Goal: Task Accomplishment & Management: Use online tool/utility

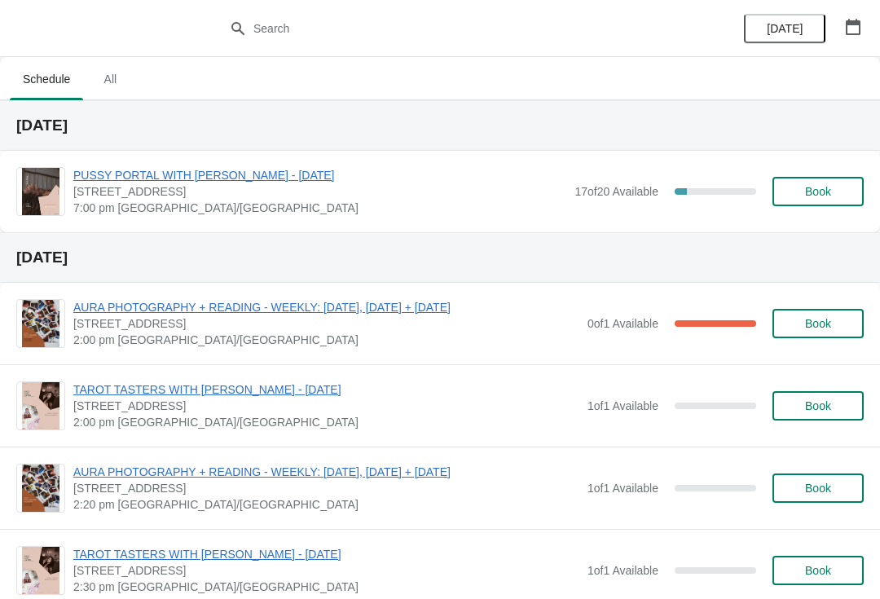
scroll to position [915, 0]
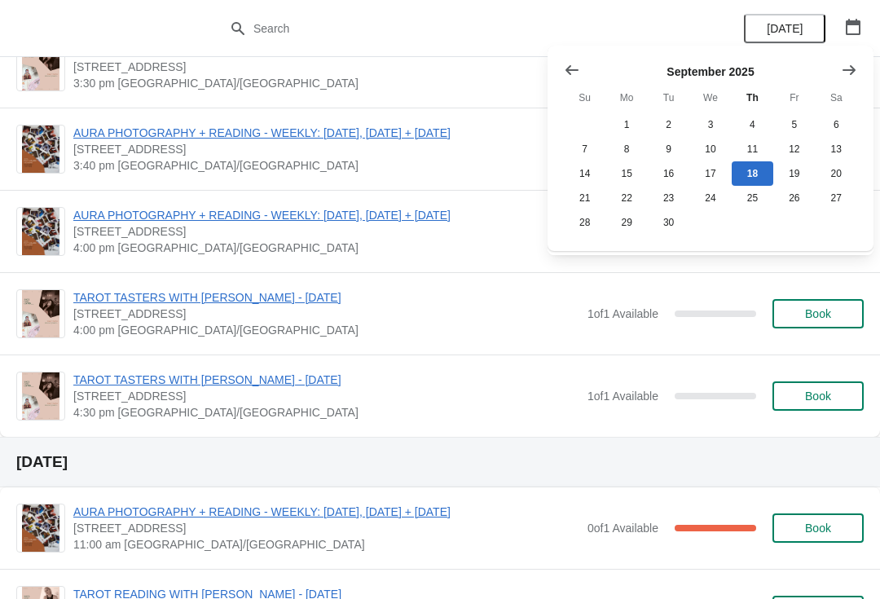
click at [861, 57] on button "Show next month, October 2025" at bounding box center [848, 69] width 29 height 29
click at [859, 73] on button "Show next month, November 2025" at bounding box center [848, 69] width 29 height 29
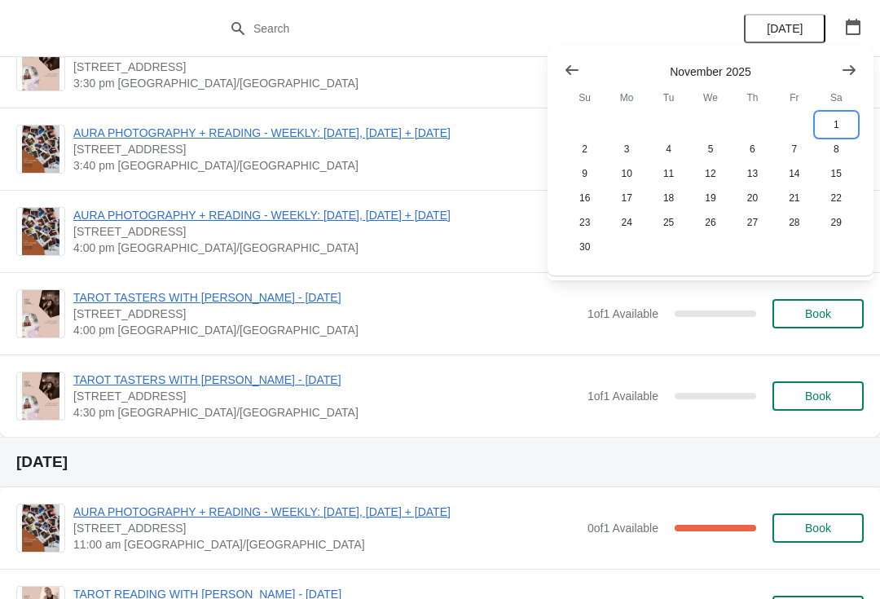
click at [841, 130] on button "1" at bounding box center [836, 124] width 42 height 24
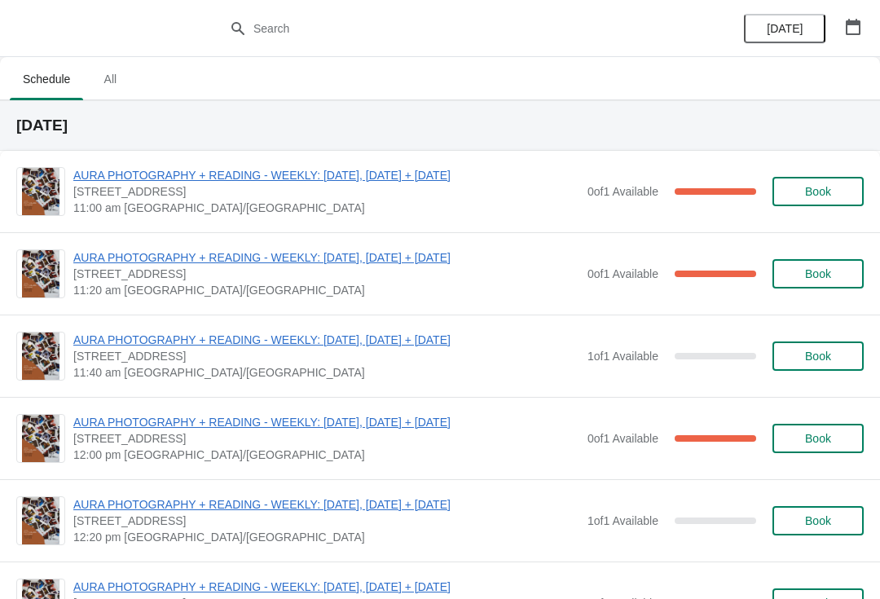
click at [367, 422] on span "AURA PHOTOGRAPHY + READING - WEEKLY: [DATE], [DATE] + [DATE]" at bounding box center [326, 422] width 506 height 16
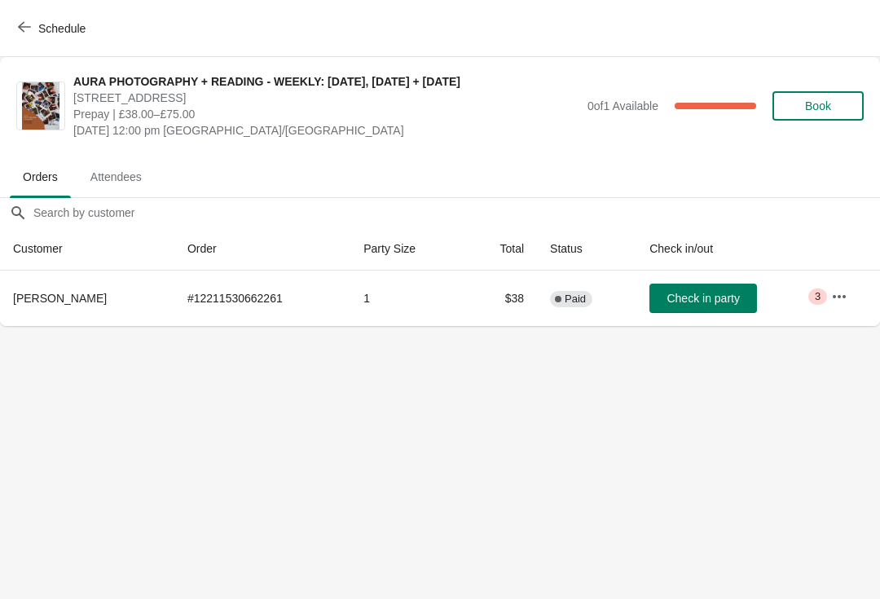
click at [844, 298] on icon "button" at bounding box center [839, 296] width 16 height 16
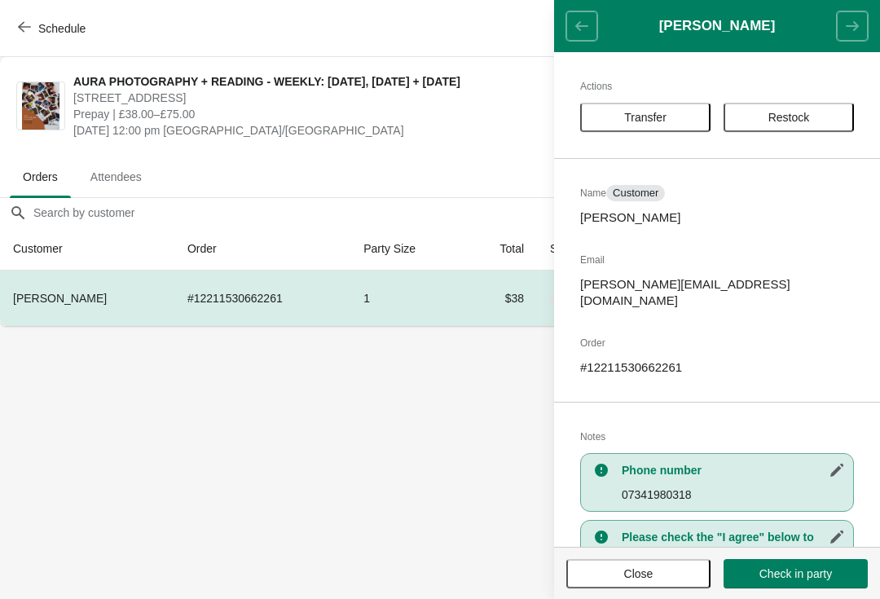
click at [678, 114] on span "Transfer" at bounding box center [645, 117] width 101 height 13
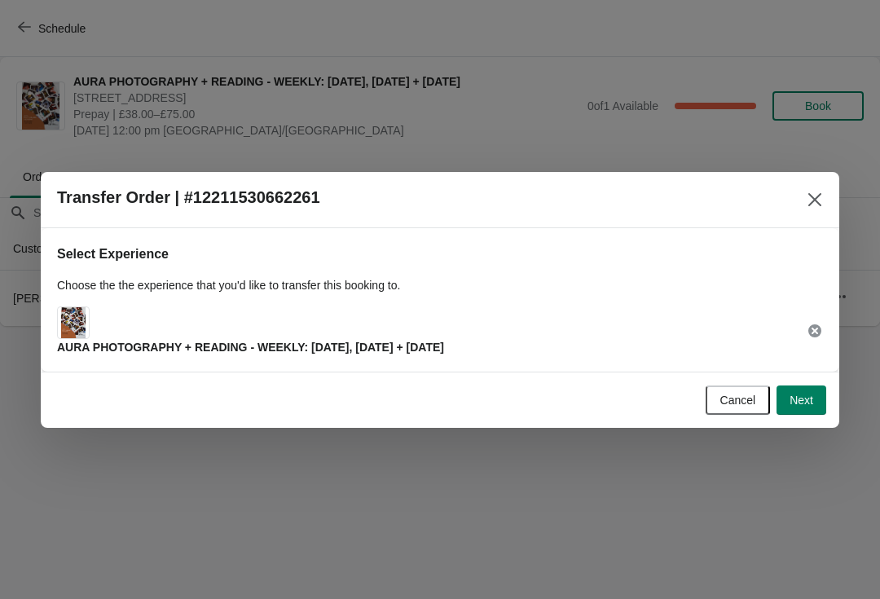
click at [798, 402] on span "Next" at bounding box center [801, 399] width 24 height 13
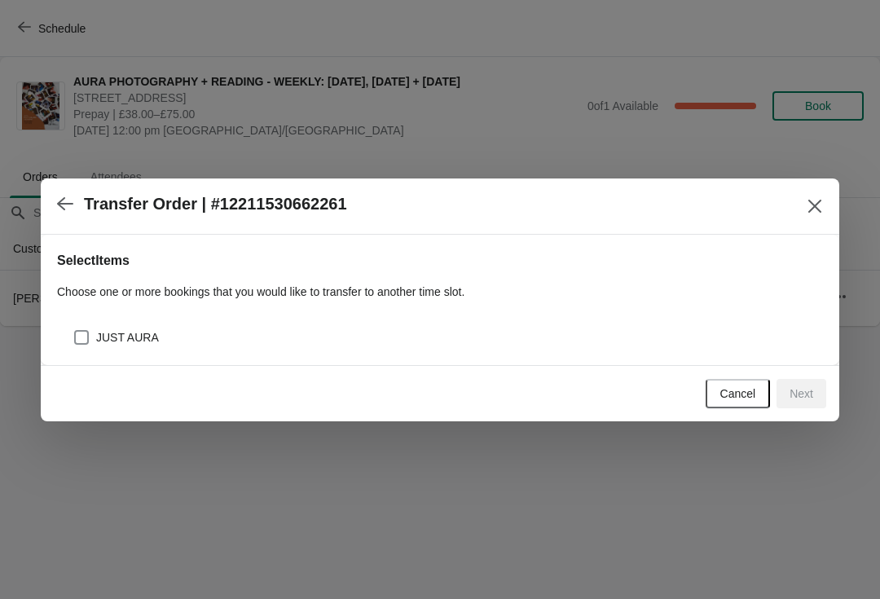
click at [483, 321] on div "JUST AURA" at bounding box center [440, 331] width 766 height 36
click at [145, 326] on label "JUST AURA" at bounding box center [116, 337] width 86 height 23
click at [75, 330] on input "JUST AURA" at bounding box center [74, 330] width 1 height 1
checkbox input "true"
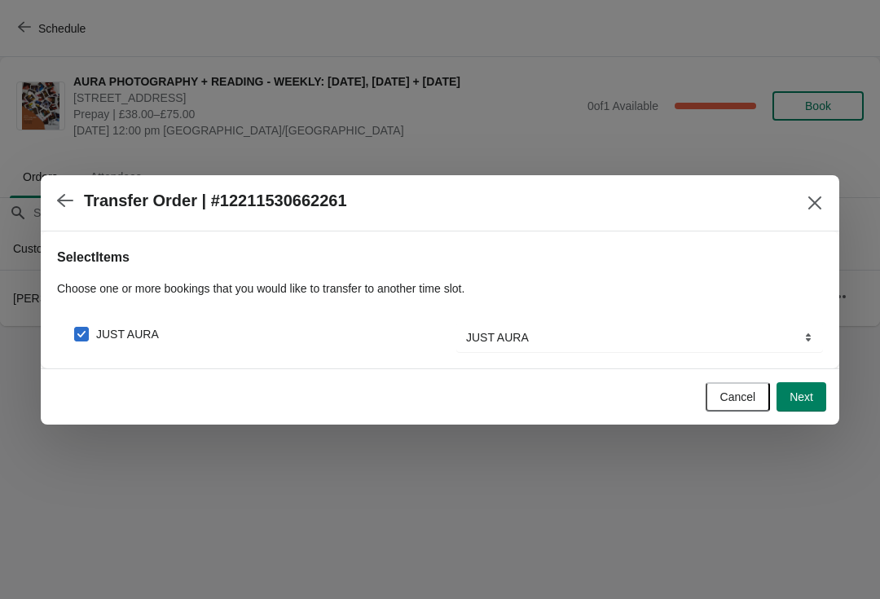
click at [815, 402] on button "Next" at bounding box center [801, 396] width 50 height 29
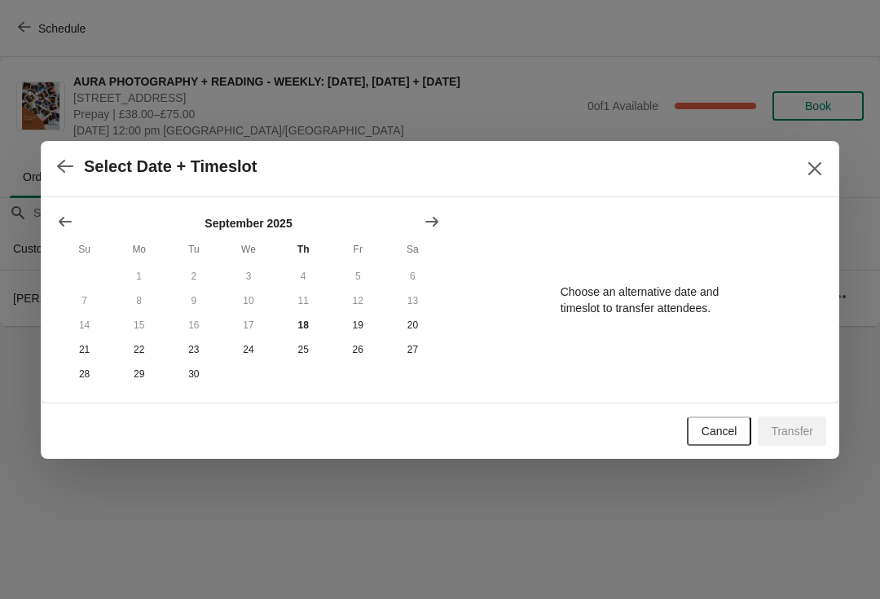
click at [431, 222] on icon "Show next month, October 2025" at bounding box center [432, 221] width 16 height 16
click at [432, 229] on button "Show next month, November 2025" at bounding box center [431, 221] width 29 height 29
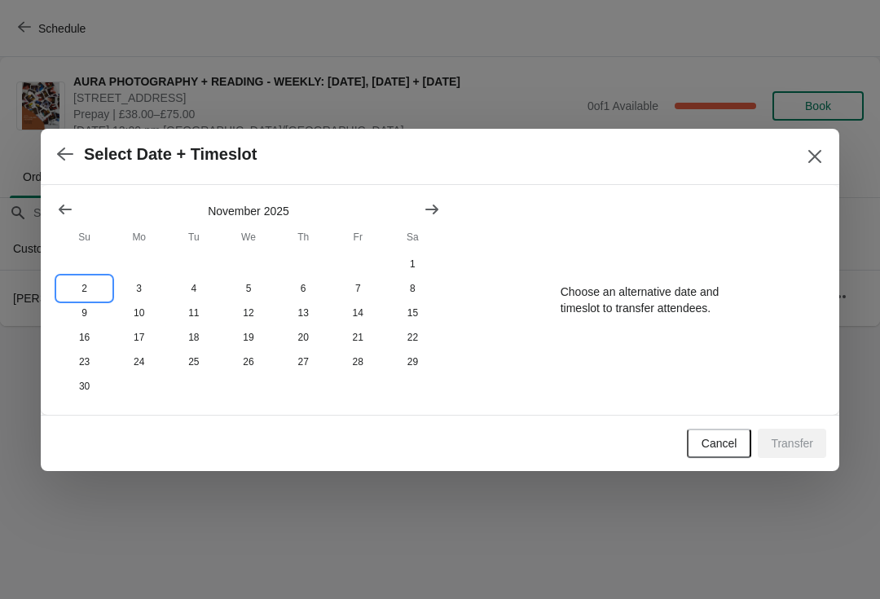
click at [92, 278] on button "2" at bounding box center [84, 288] width 55 height 24
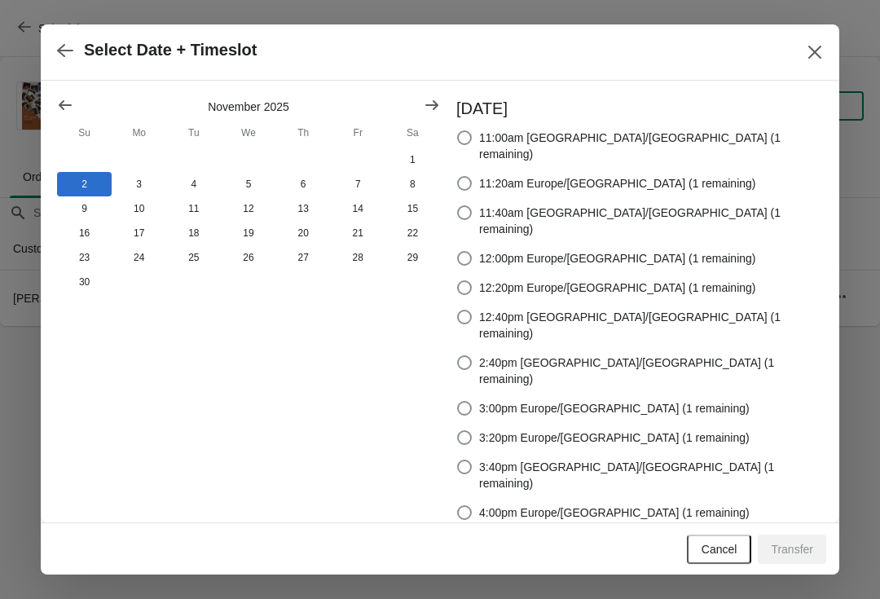
click at [472, 143] on span at bounding box center [464, 137] width 15 height 15
click at [458, 131] on input "11:00am [GEOGRAPHIC_DATA]/[GEOGRAPHIC_DATA] (1 remaining)" at bounding box center [457, 130] width 1 height 1
radio input "true"
click at [802, 543] on span "Transfer" at bounding box center [792, 549] width 42 height 13
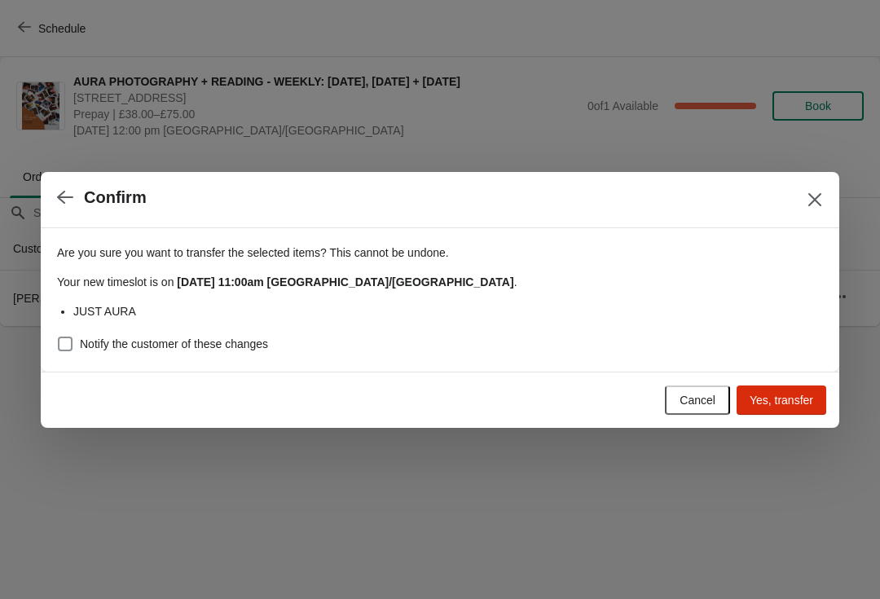
click at [135, 342] on span "Notify the customer of these changes" at bounding box center [174, 344] width 188 height 16
click at [59, 337] on input "Notify the customer of these changes" at bounding box center [58, 336] width 1 height 1
checkbox input "true"
click at [788, 405] on span "Yes, transfer" at bounding box center [781, 399] width 64 height 13
